Goal: Information Seeking & Learning: Learn about a topic

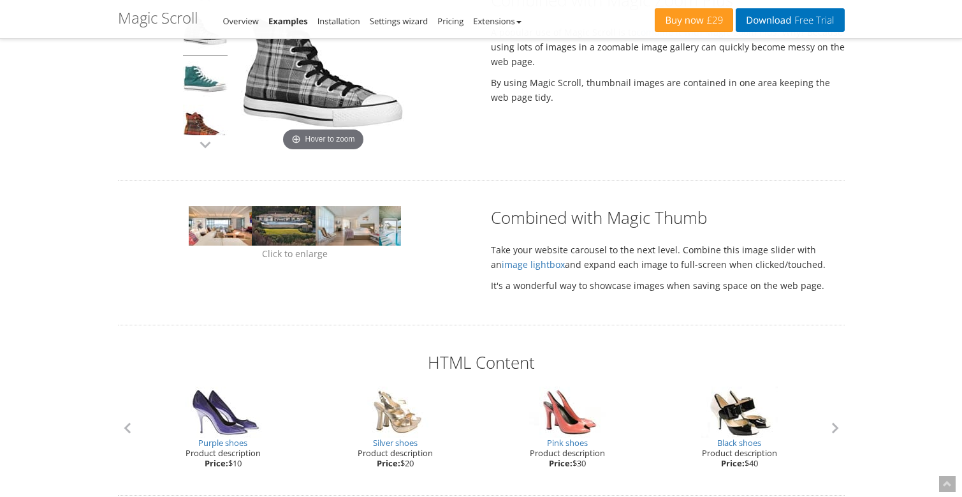
scroll to position [933, 0]
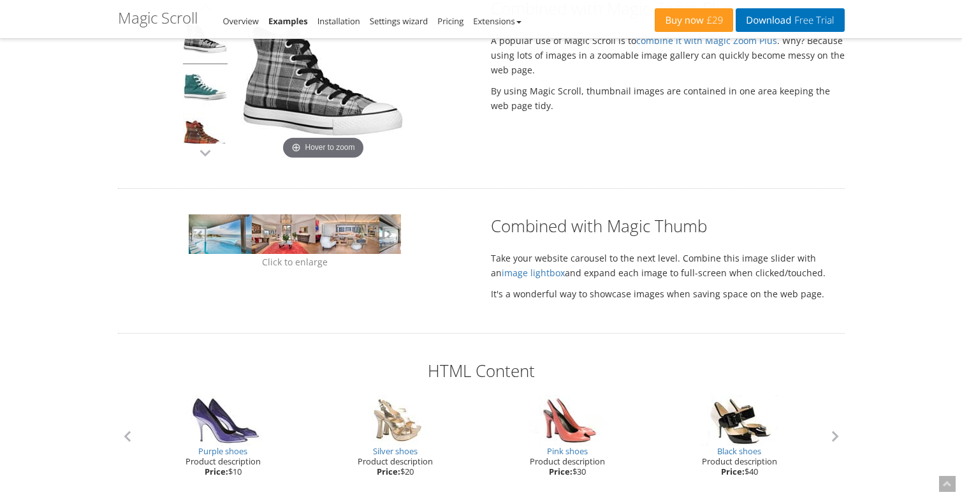
click at [278, 247] on link at bounding box center [284, 234] width 64 height 40
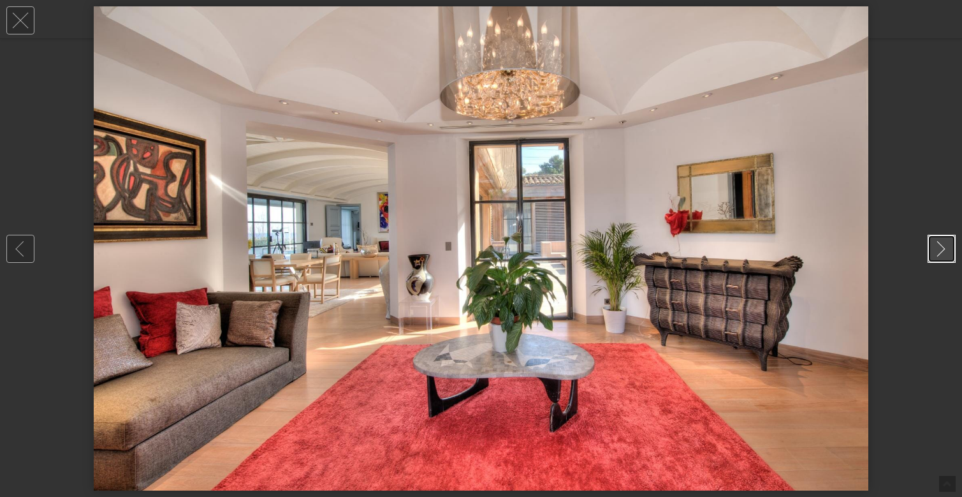
click at [943, 252] on link at bounding box center [942, 249] width 28 height 28
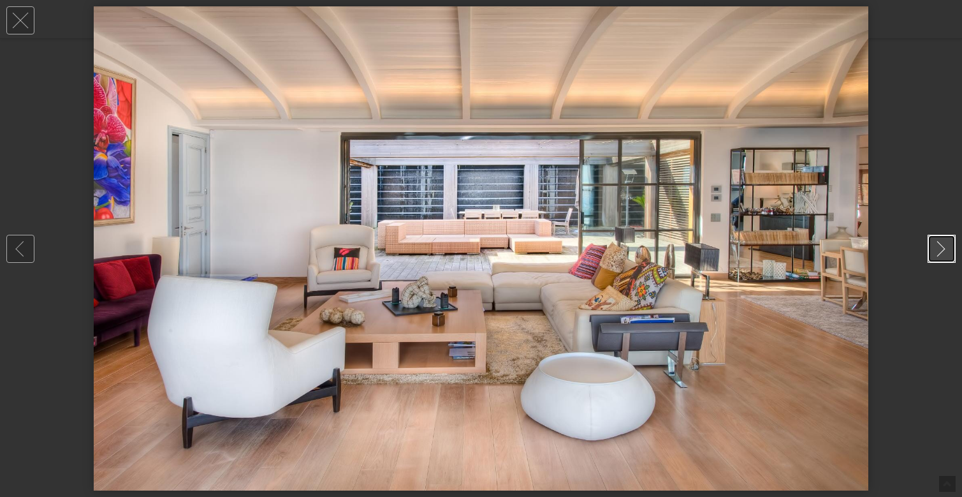
click at [943, 252] on link at bounding box center [942, 249] width 28 height 28
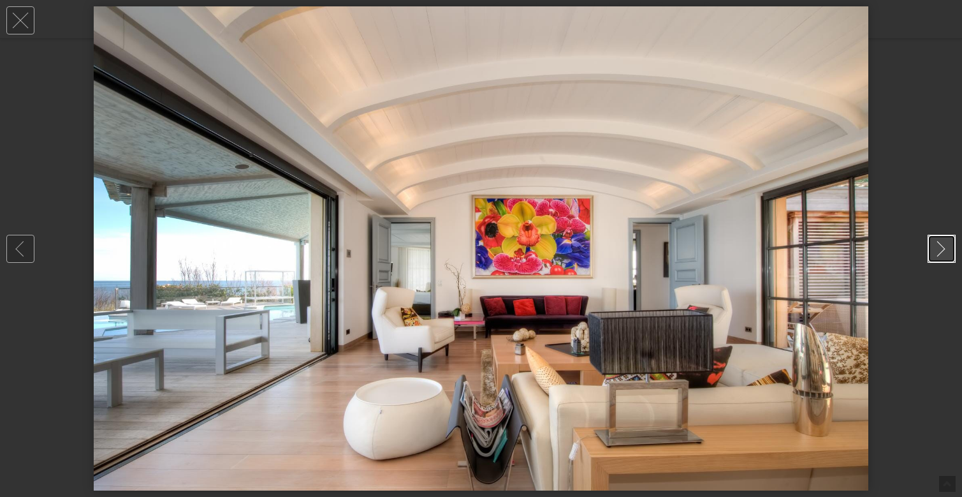
click at [943, 252] on link at bounding box center [942, 249] width 28 height 28
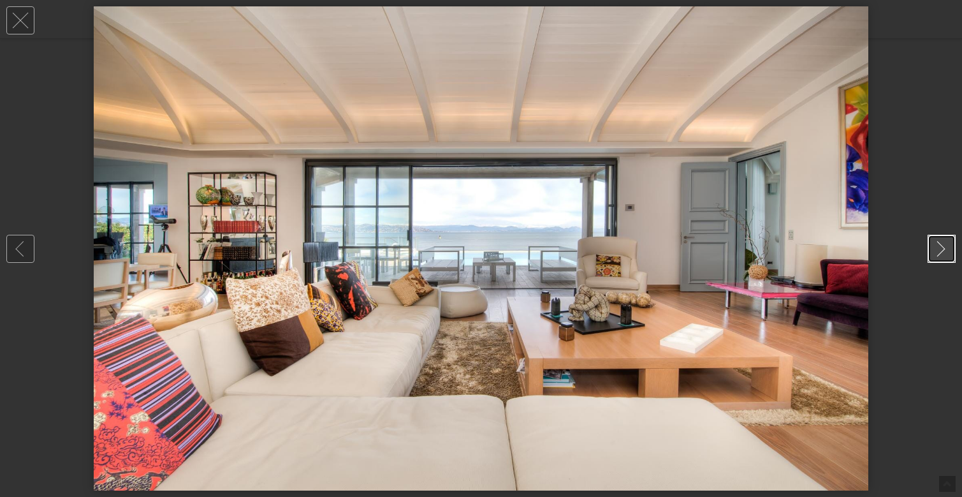
click at [943, 252] on link at bounding box center [942, 249] width 28 height 28
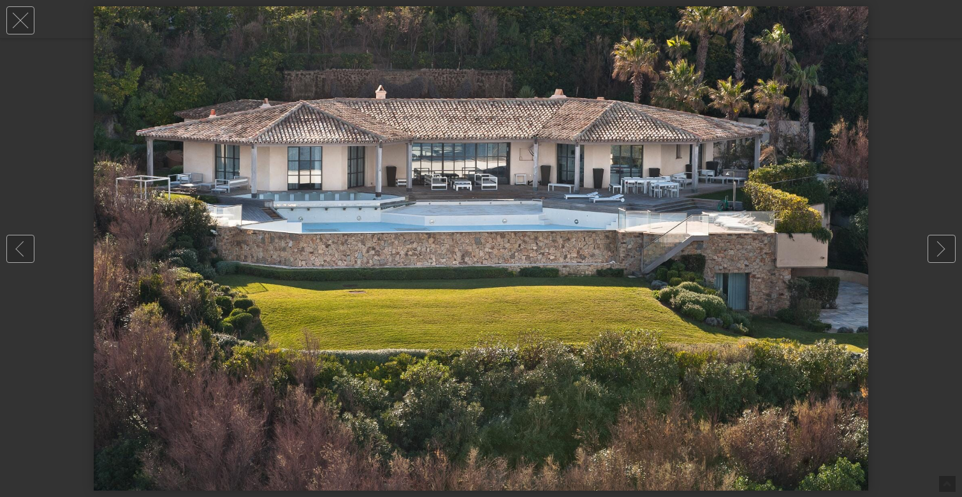
click at [928, 42] on div at bounding box center [481, 248] width 962 height 497
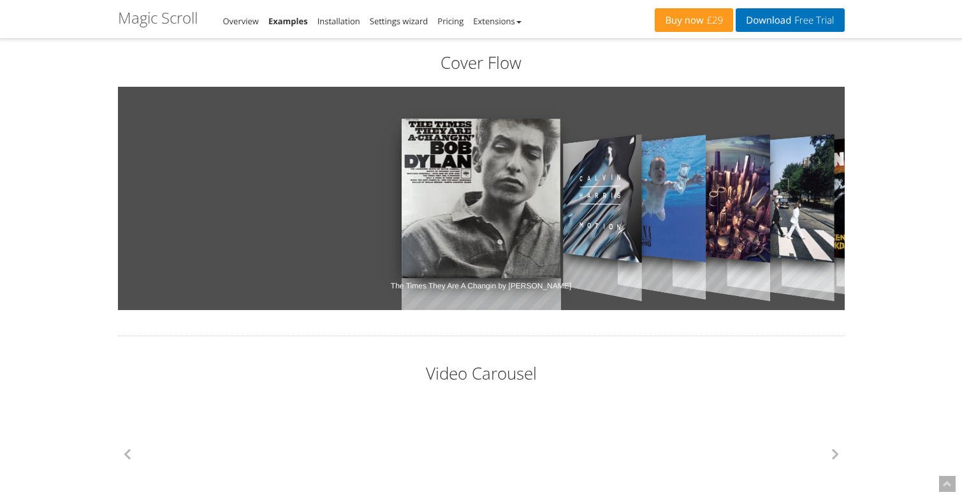
scroll to position [1410, 0]
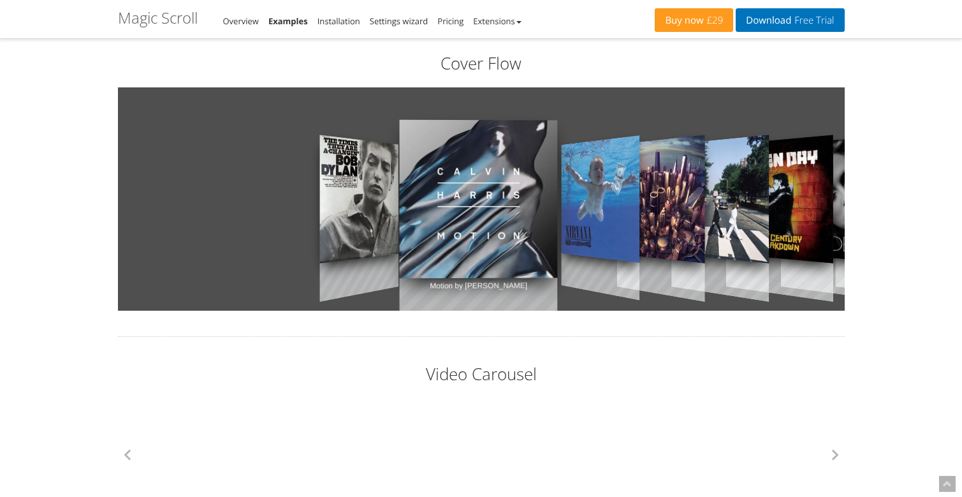
click at [483, 208] on link "Motion by Calvin Harris" at bounding box center [478, 199] width 158 height 222
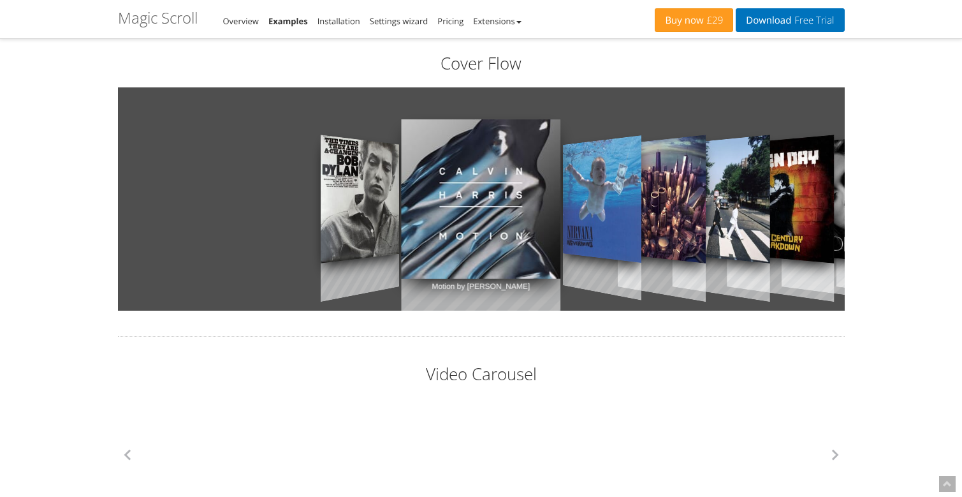
click at [483, 208] on link "Motion by Calvin Harris" at bounding box center [480, 199] width 159 height 223
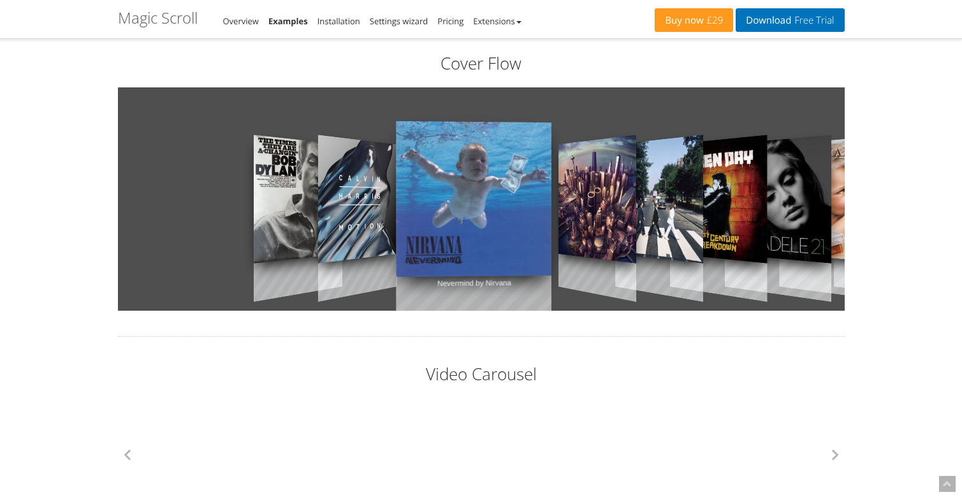
click at [483, 208] on div "The Times They Are A Changin by Bob Dylan Motion by Calvin Harris Nevermind by …" at bounding box center [481, 198] width 727 height 223
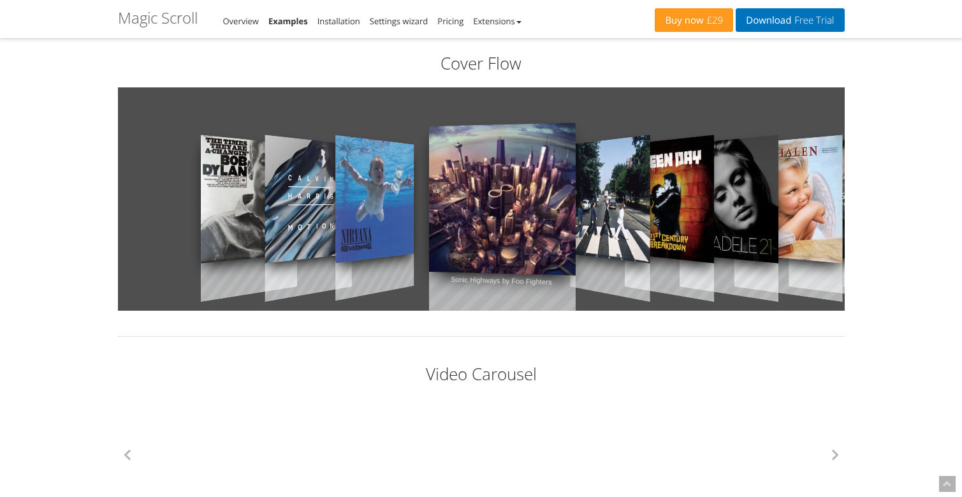
click at [542, 220] on link "Sonic Highways by Foo Fighters" at bounding box center [502, 199] width 147 height 214
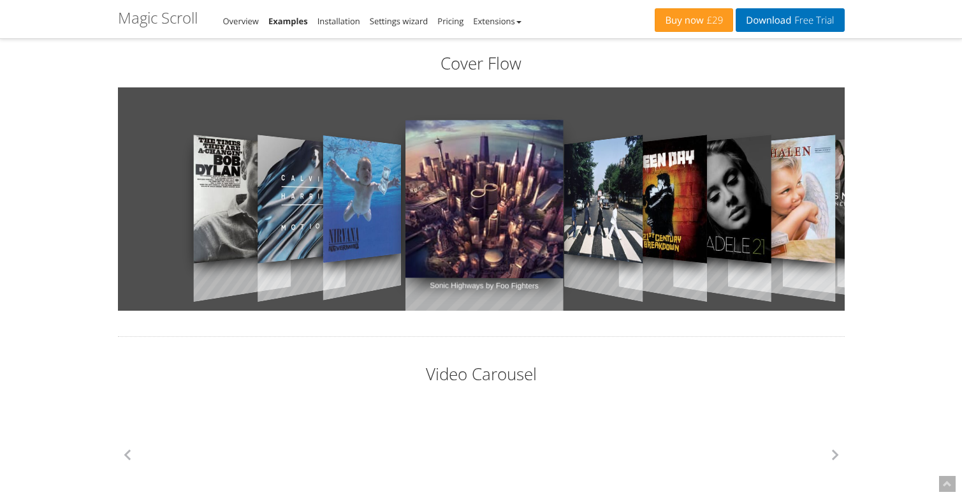
click at [630, 222] on link "Abbey Road by Beatles" at bounding box center [603, 200] width 78 height 180
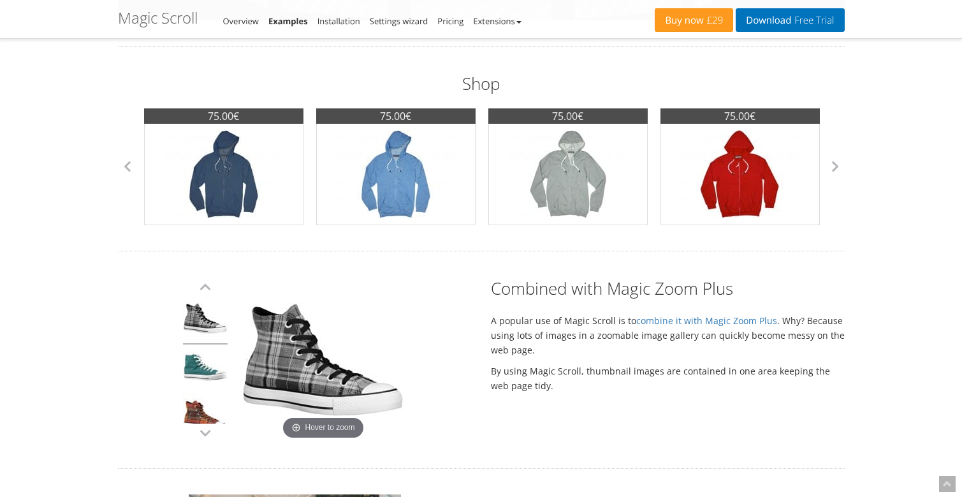
scroll to position [675, 0]
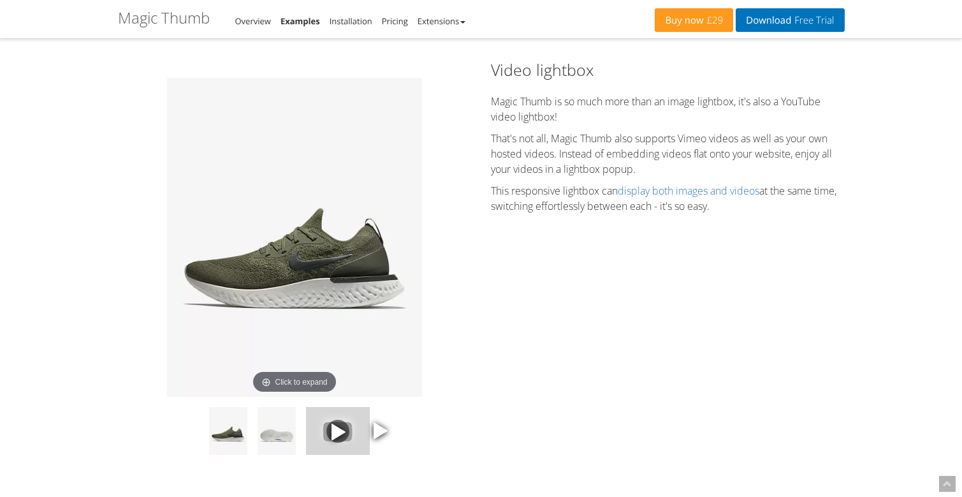
scroll to position [1678, 0]
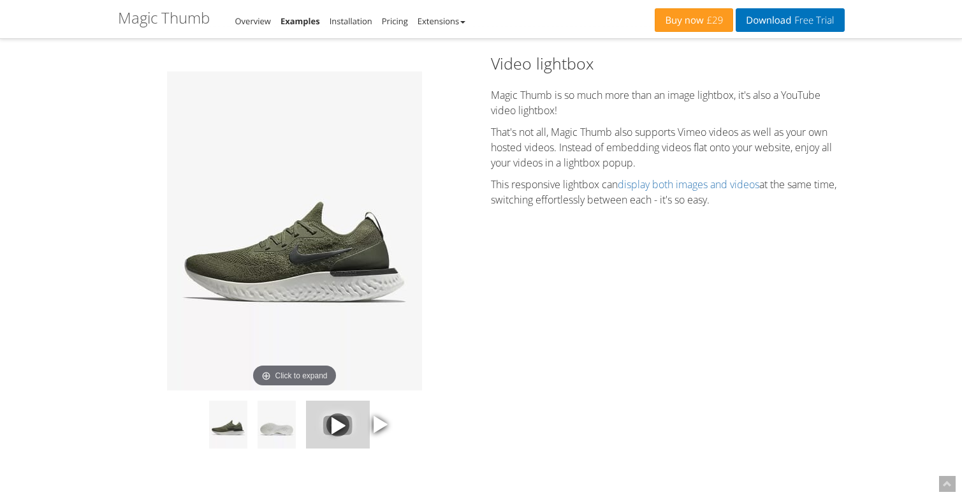
click at [358, 245] on img at bounding box center [294, 230] width 255 height 319
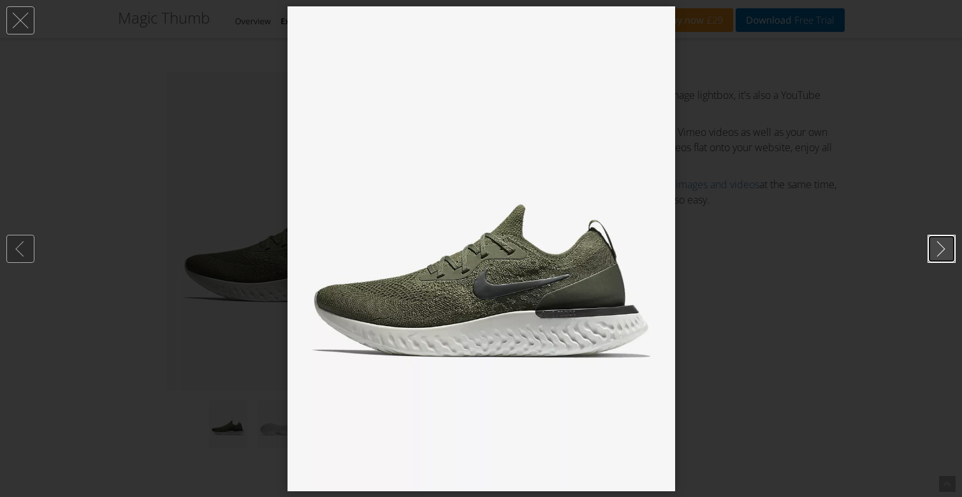
click at [945, 249] on link at bounding box center [942, 249] width 28 height 28
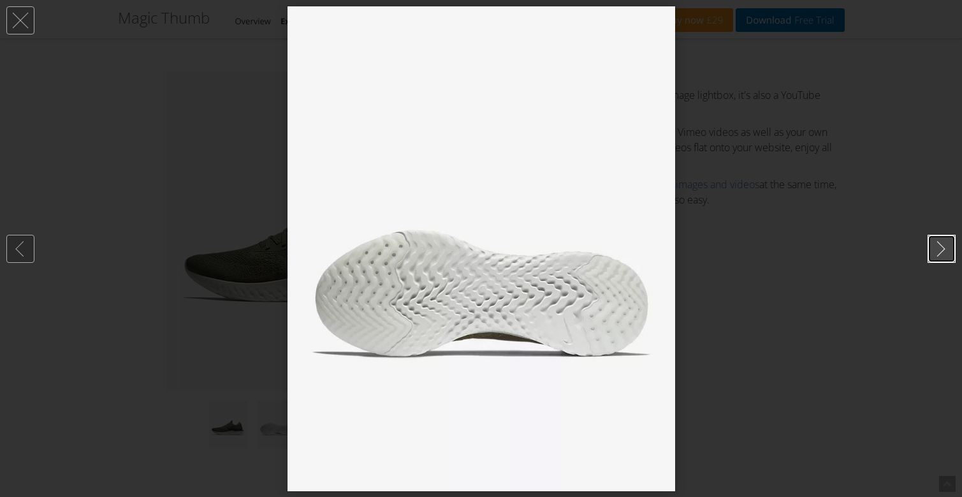
click at [945, 249] on link at bounding box center [942, 249] width 28 height 28
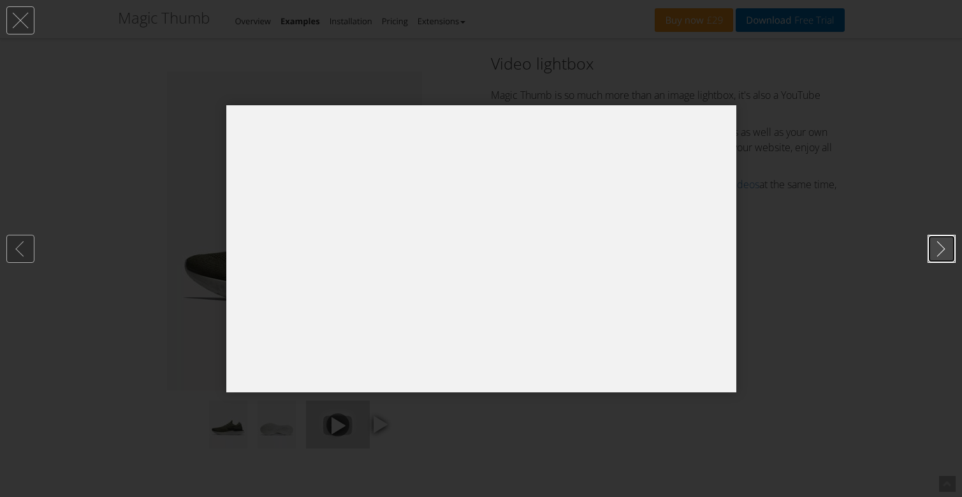
click at [945, 249] on link at bounding box center [942, 249] width 28 height 28
